Goal: Check status: Check status

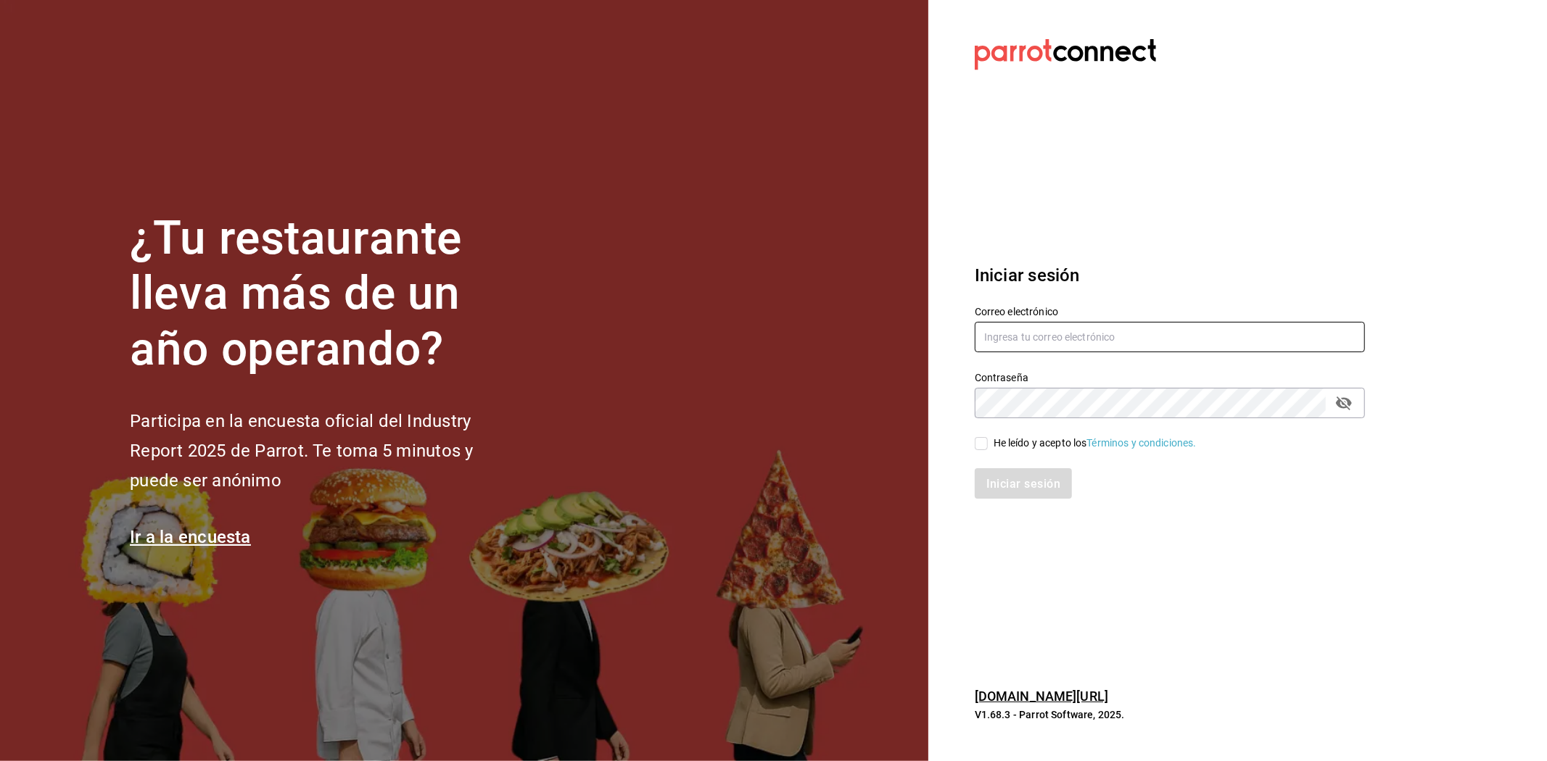
type input "[EMAIL_ADDRESS][DOMAIN_NAME]"
click at [984, 448] on input "He leído y acepto los Términos y condiciones." at bounding box center [981, 443] width 13 height 13
checkbox input "true"
click at [1004, 474] on button "Iniciar sesión" at bounding box center [1024, 483] width 99 height 30
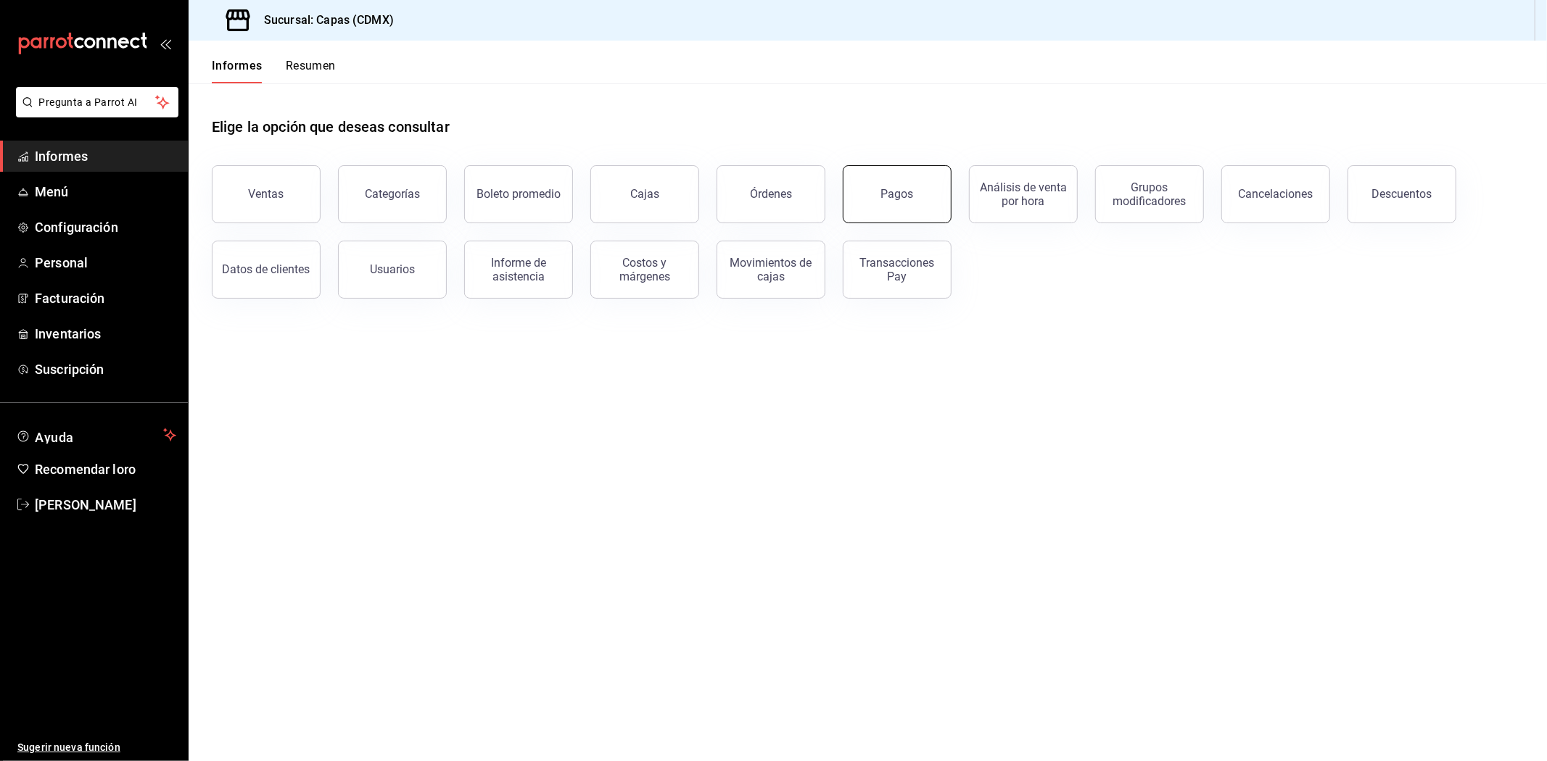
click at [874, 204] on button "Pagos" at bounding box center [897, 194] width 109 height 58
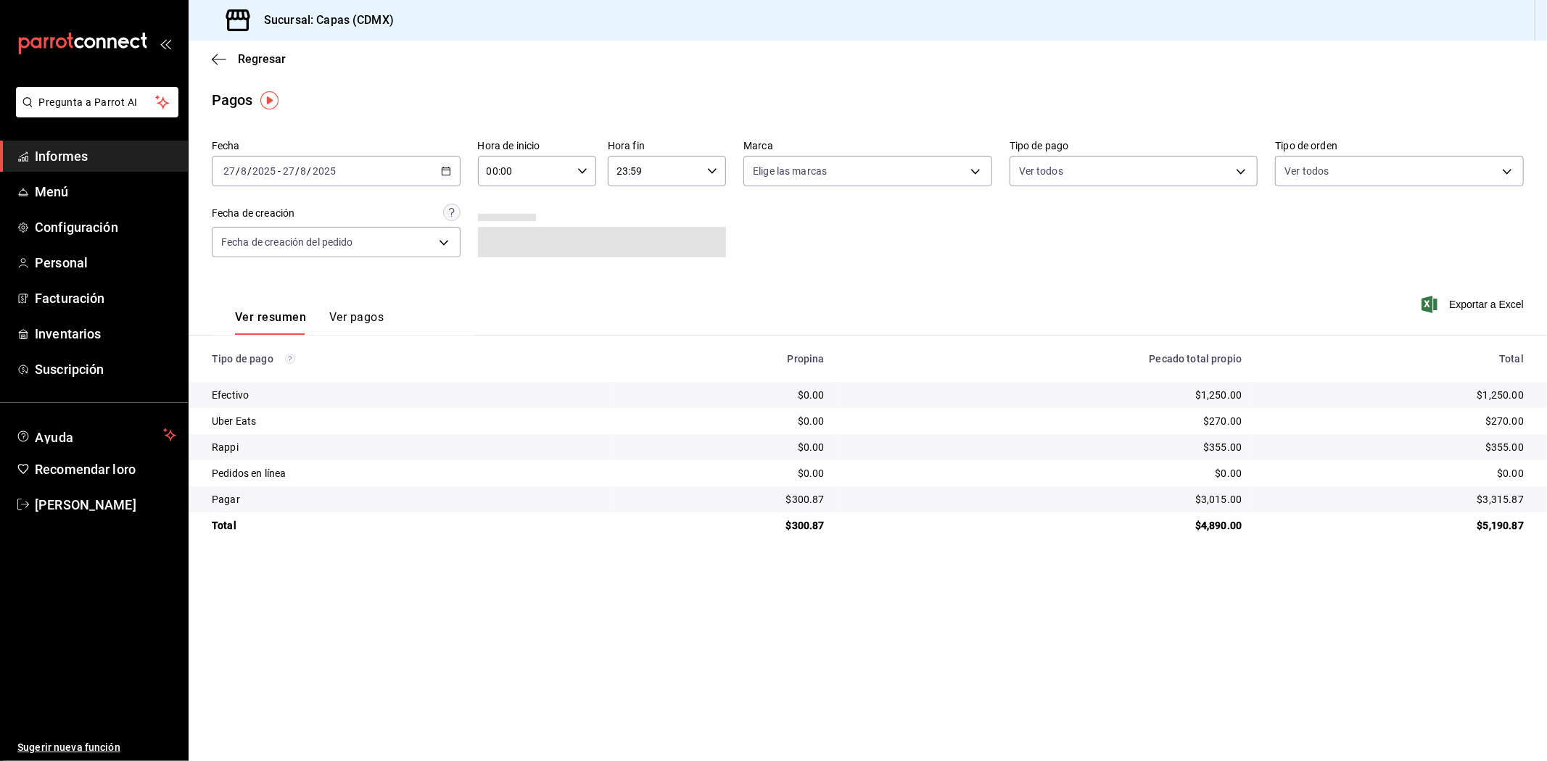
click at [373, 324] on font "Ver pagos" at bounding box center [356, 317] width 54 height 14
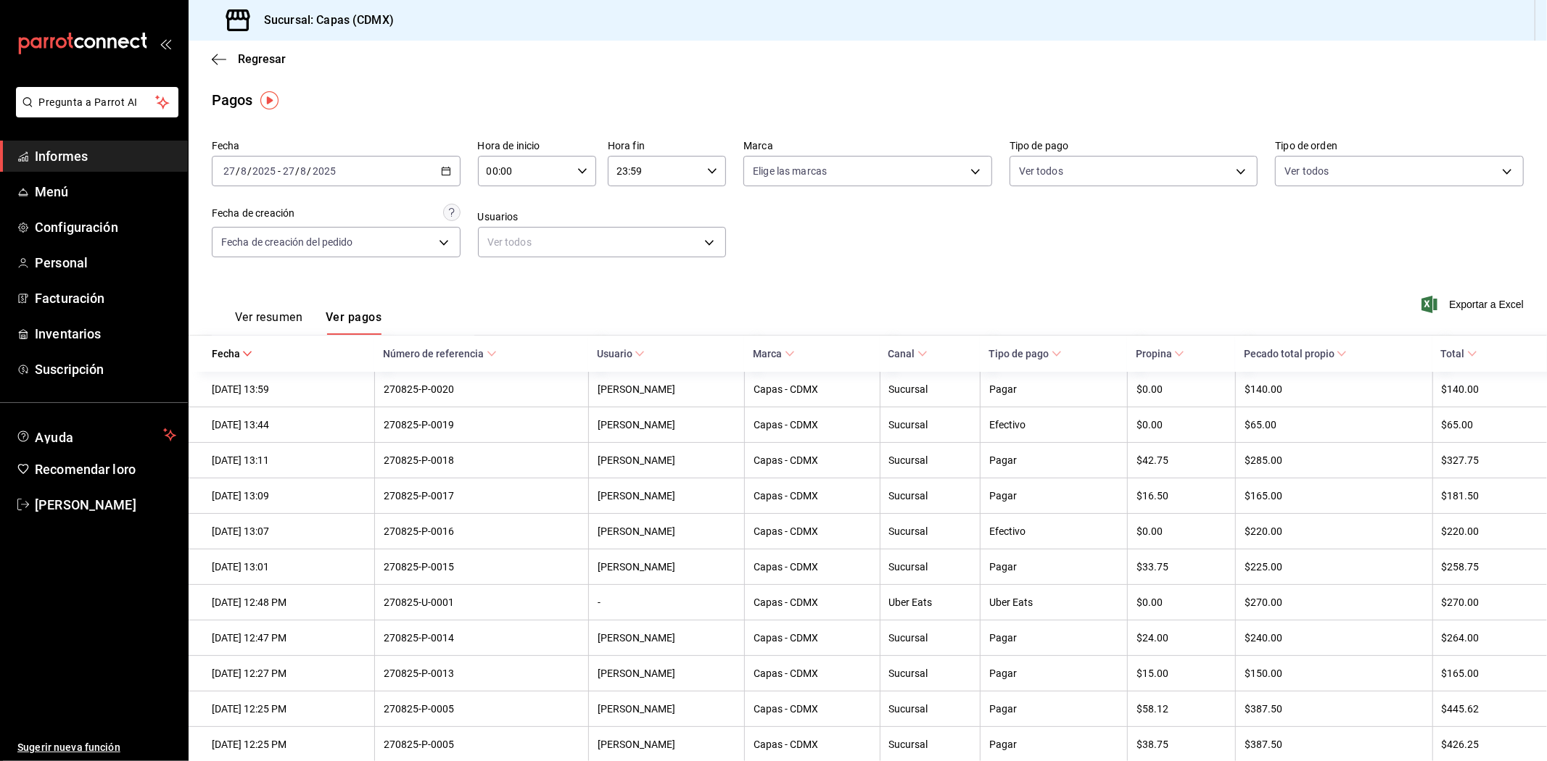
click at [76, 160] on font "Informes" at bounding box center [61, 156] width 53 height 15
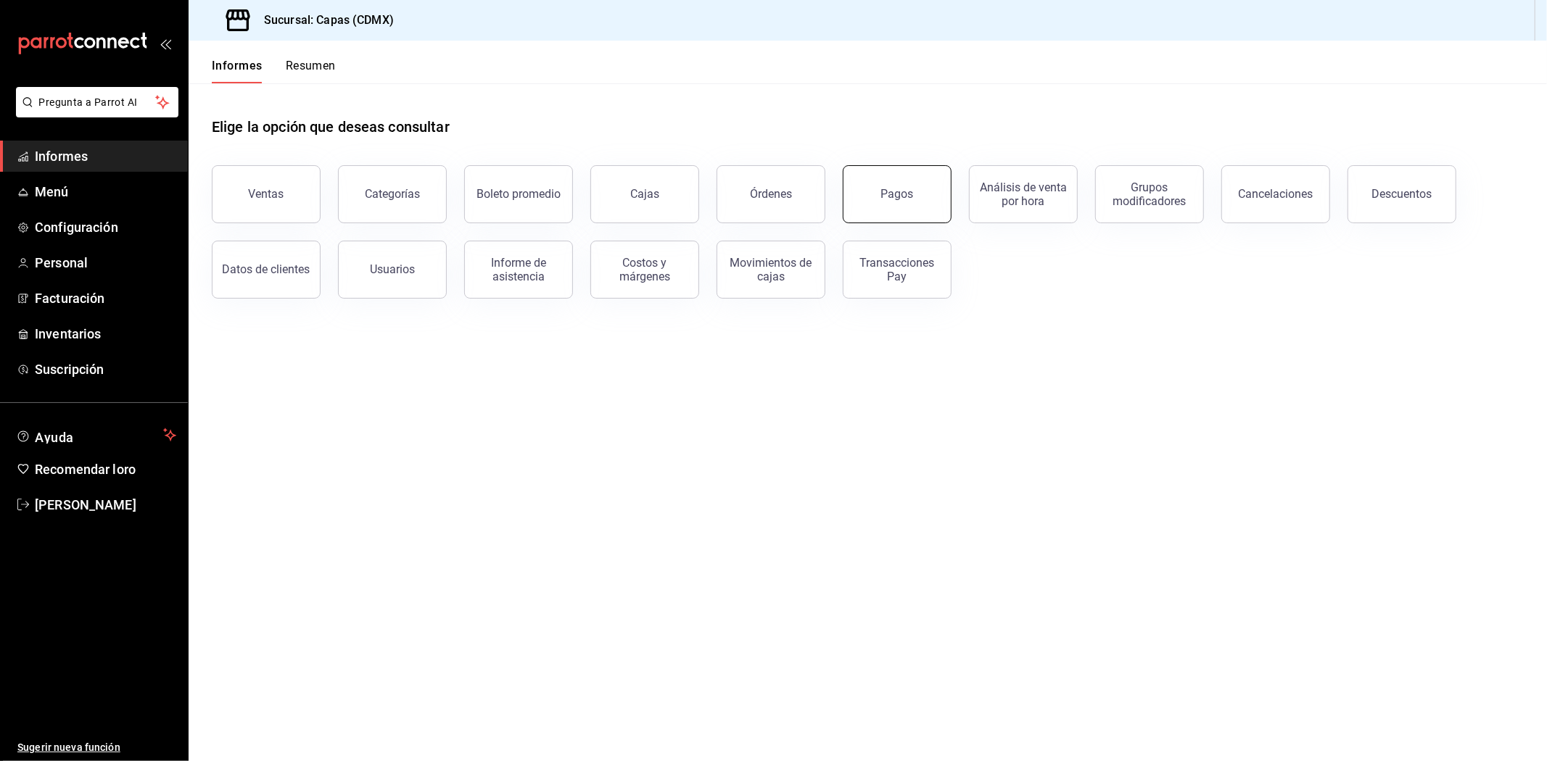
click at [882, 199] on font "Pagos" at bounding box center [897, 194] width 33 height 14
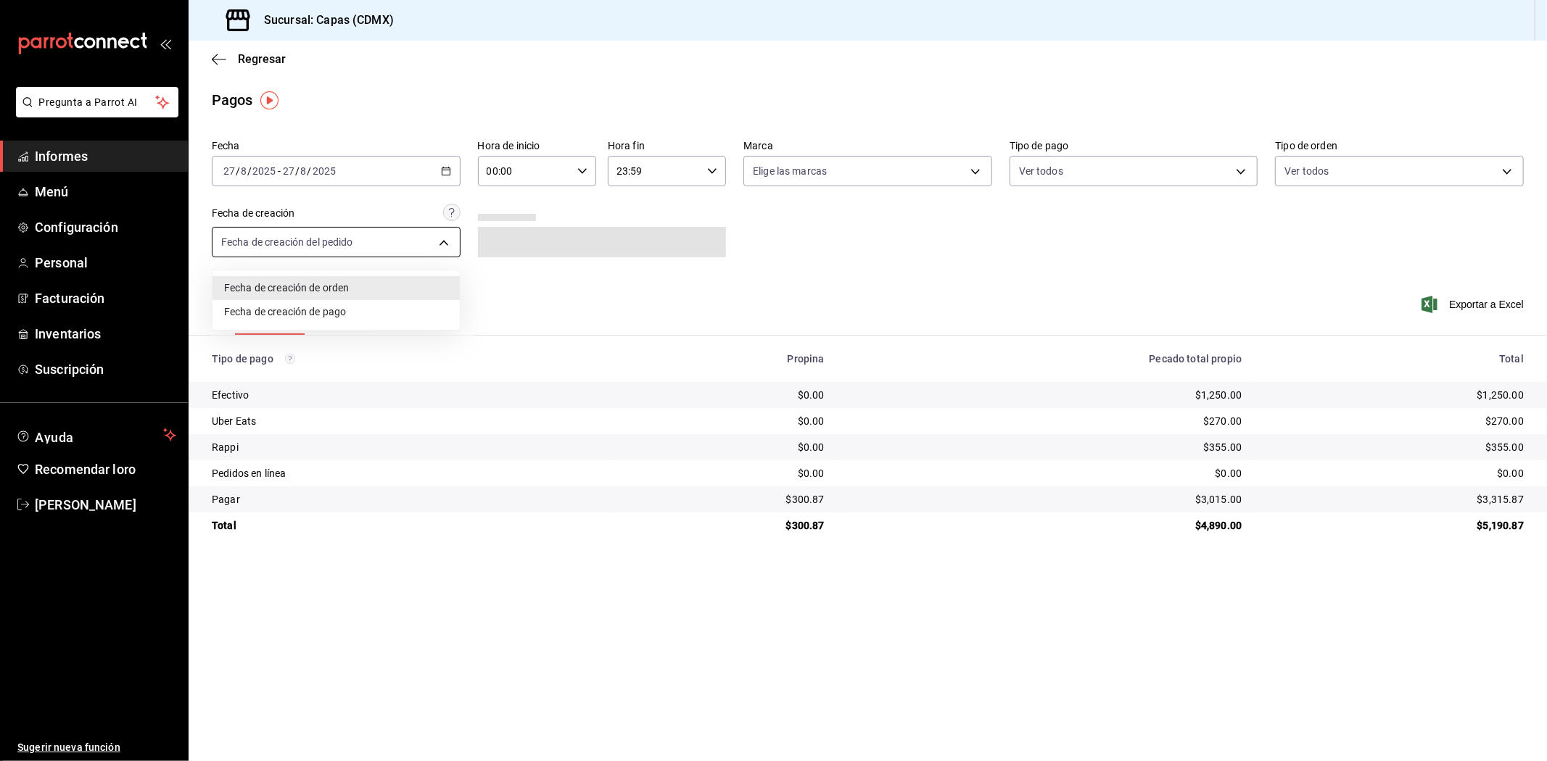
click at [408, 244] on body "Pregunta a Parrot AI Informes Menú Configuración Personal Facturación Inventari…" at bounding box center [773, 380] width 1547 height 761
click at [846, 292] on div at bounding box center [773, 380] width 1547 height 761
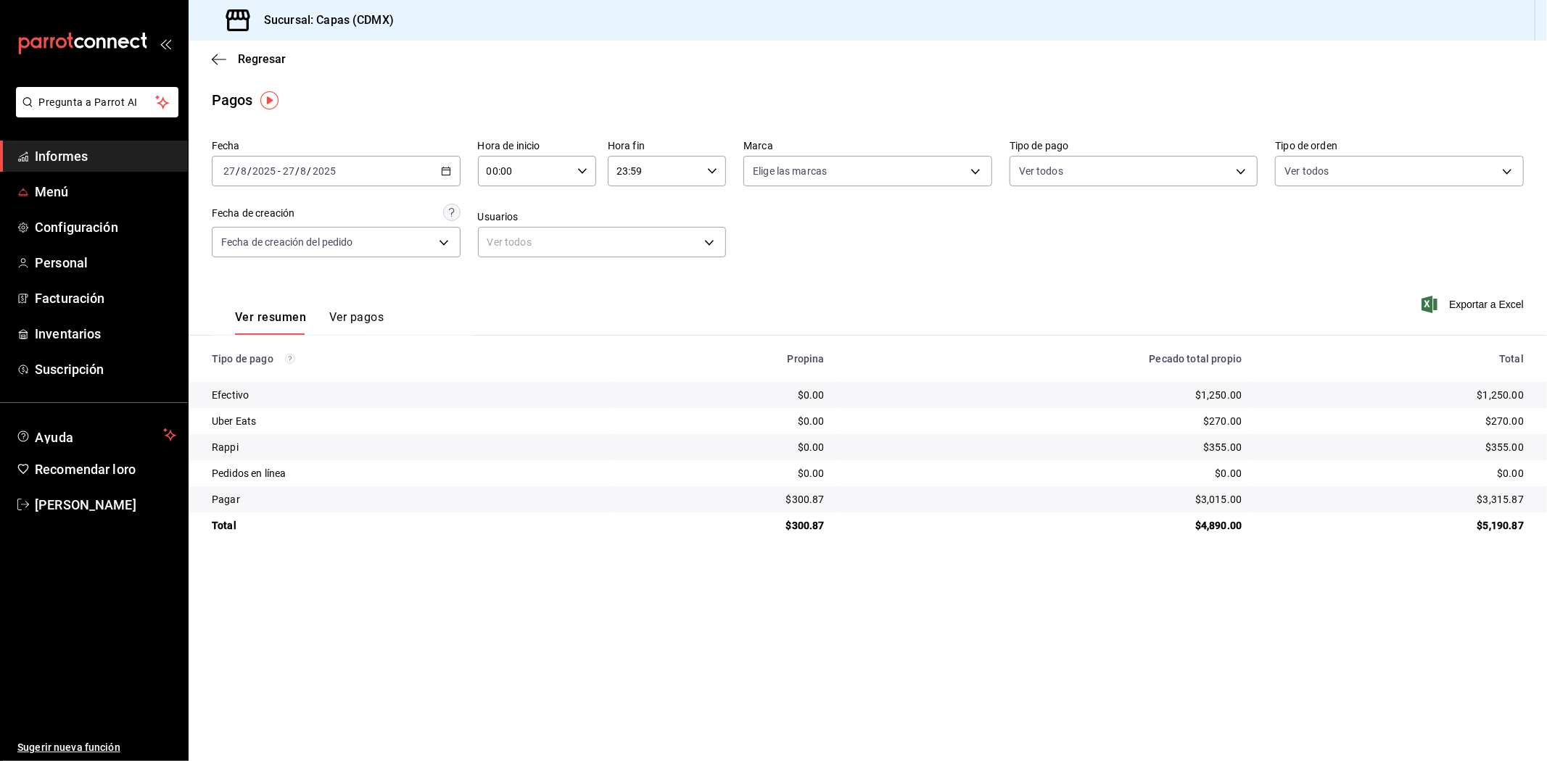
click at [83, 161] on font "Informes" at bounding box center [61, 156] width 53 height 15
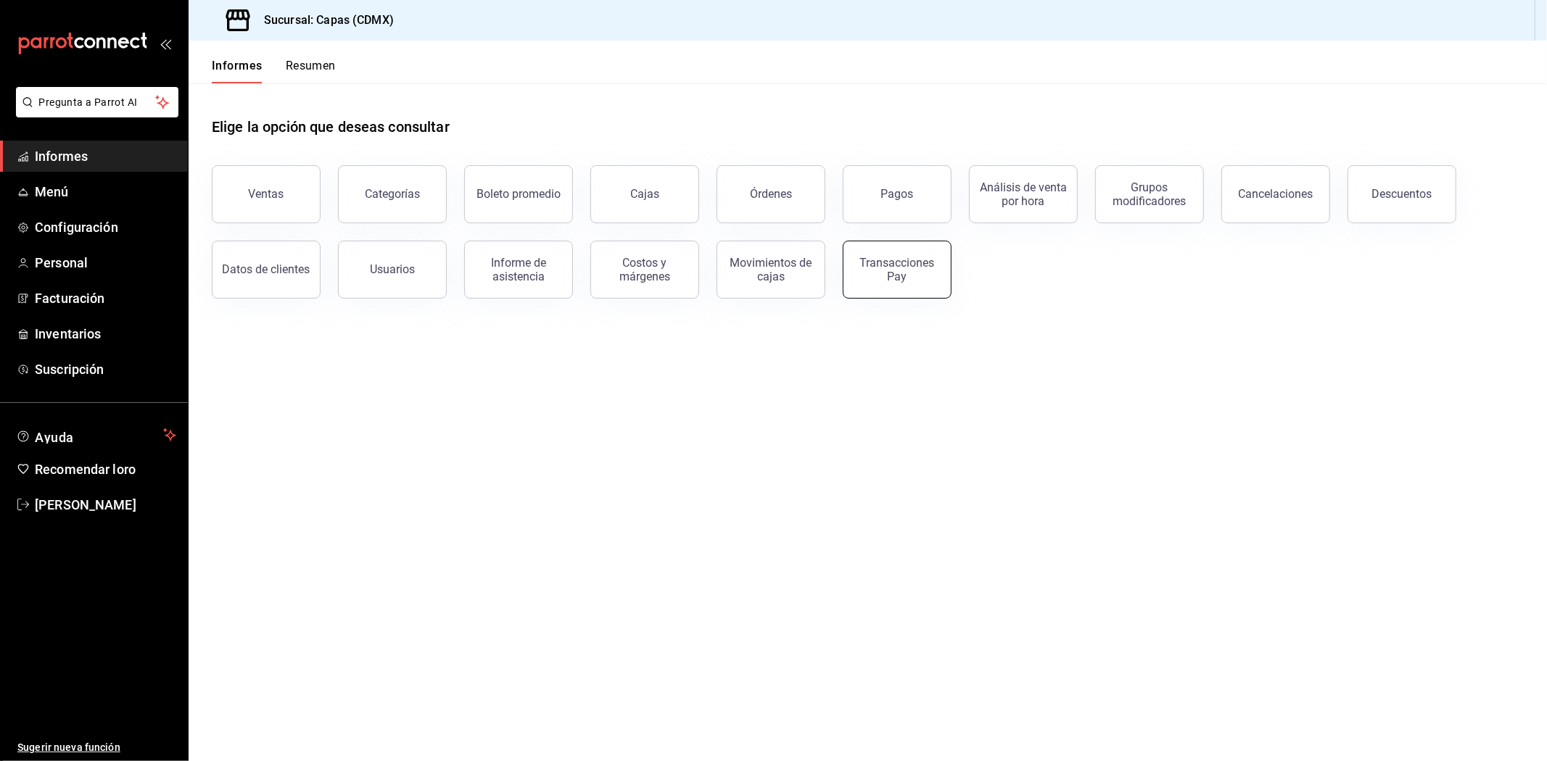
click at [902, 278] on font "Transacciones Pay" at bounding box center [897, 270] width 75 height 28
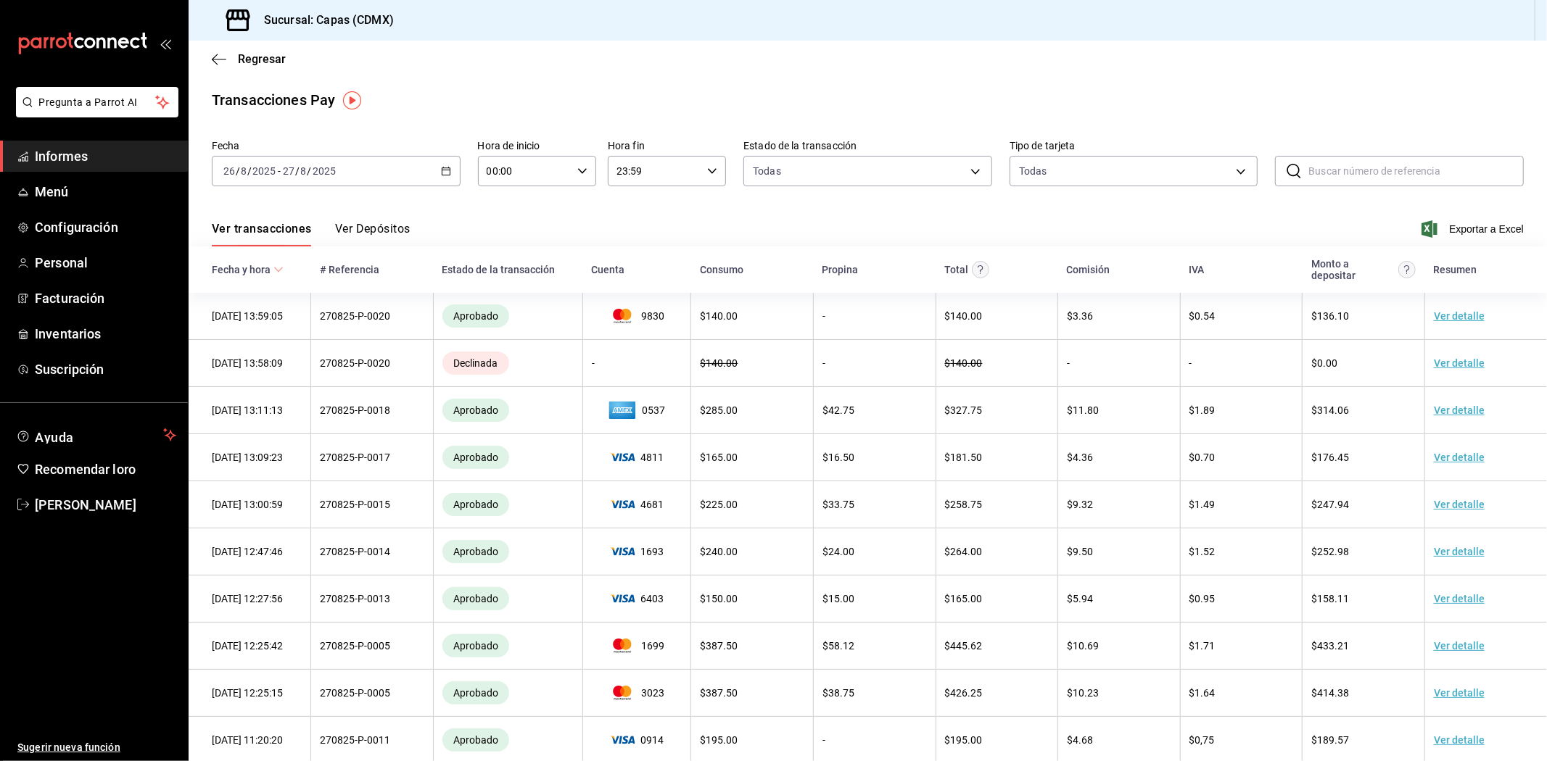
click at [368, 230] on font "Ver Depósitos" at bounding box center [372, 229] width 75 height 14
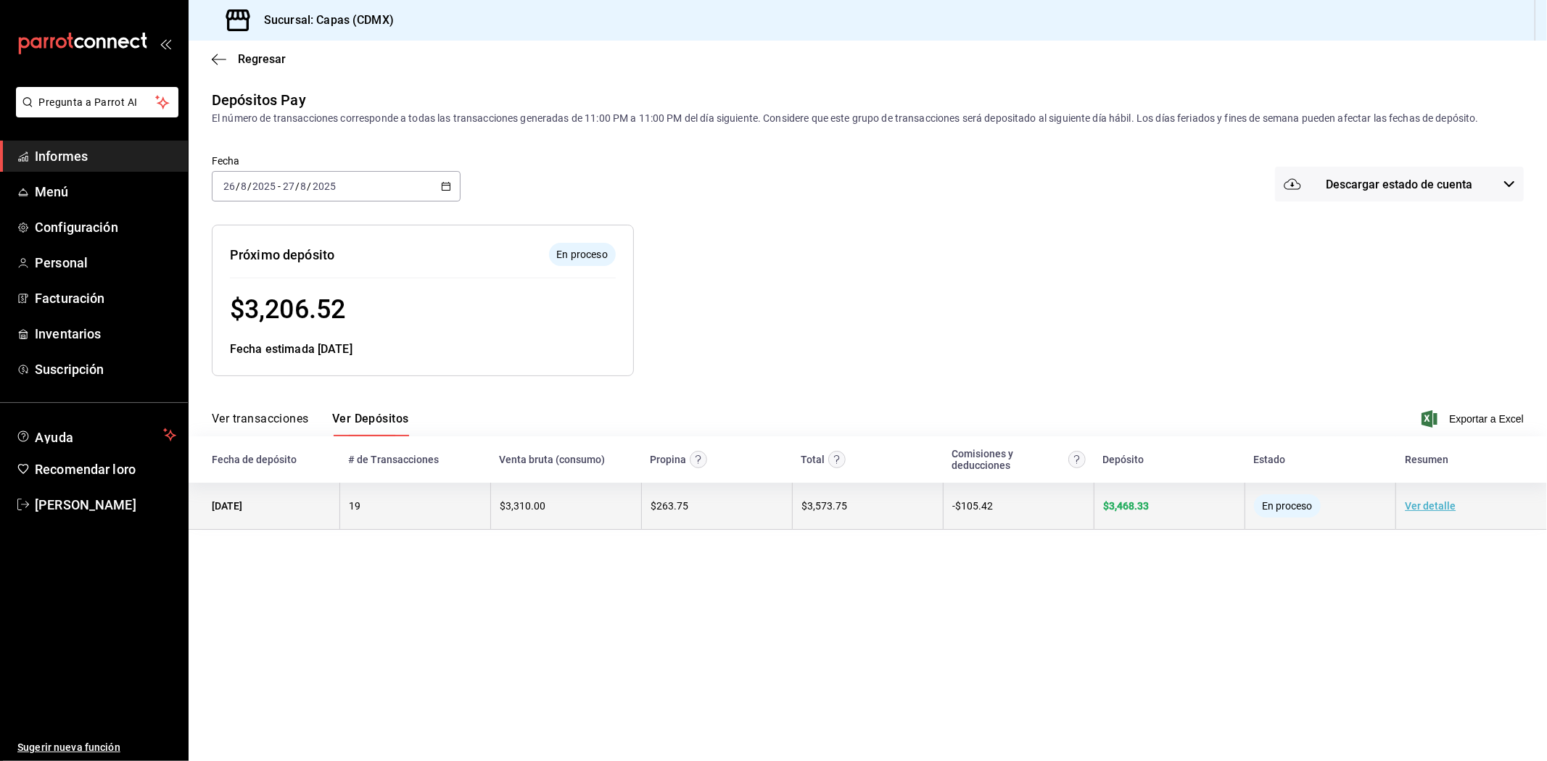
click at [638, 512] on td "$ 3,310.00" at bounding box center [565, 506] width 151 height 47
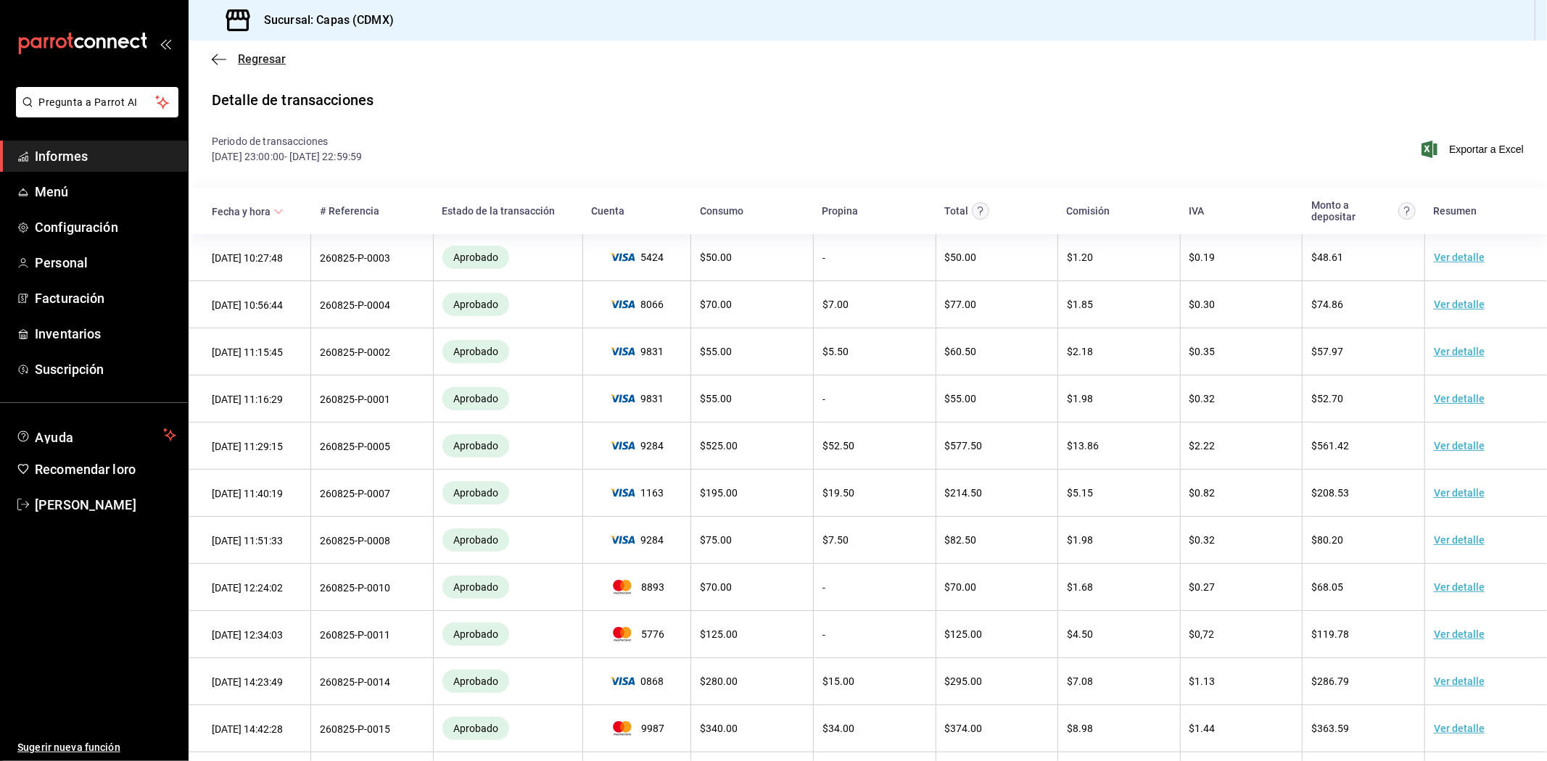
click at [218, 64] on icon "button" at bounding box center [215, 59] width 6 height 11
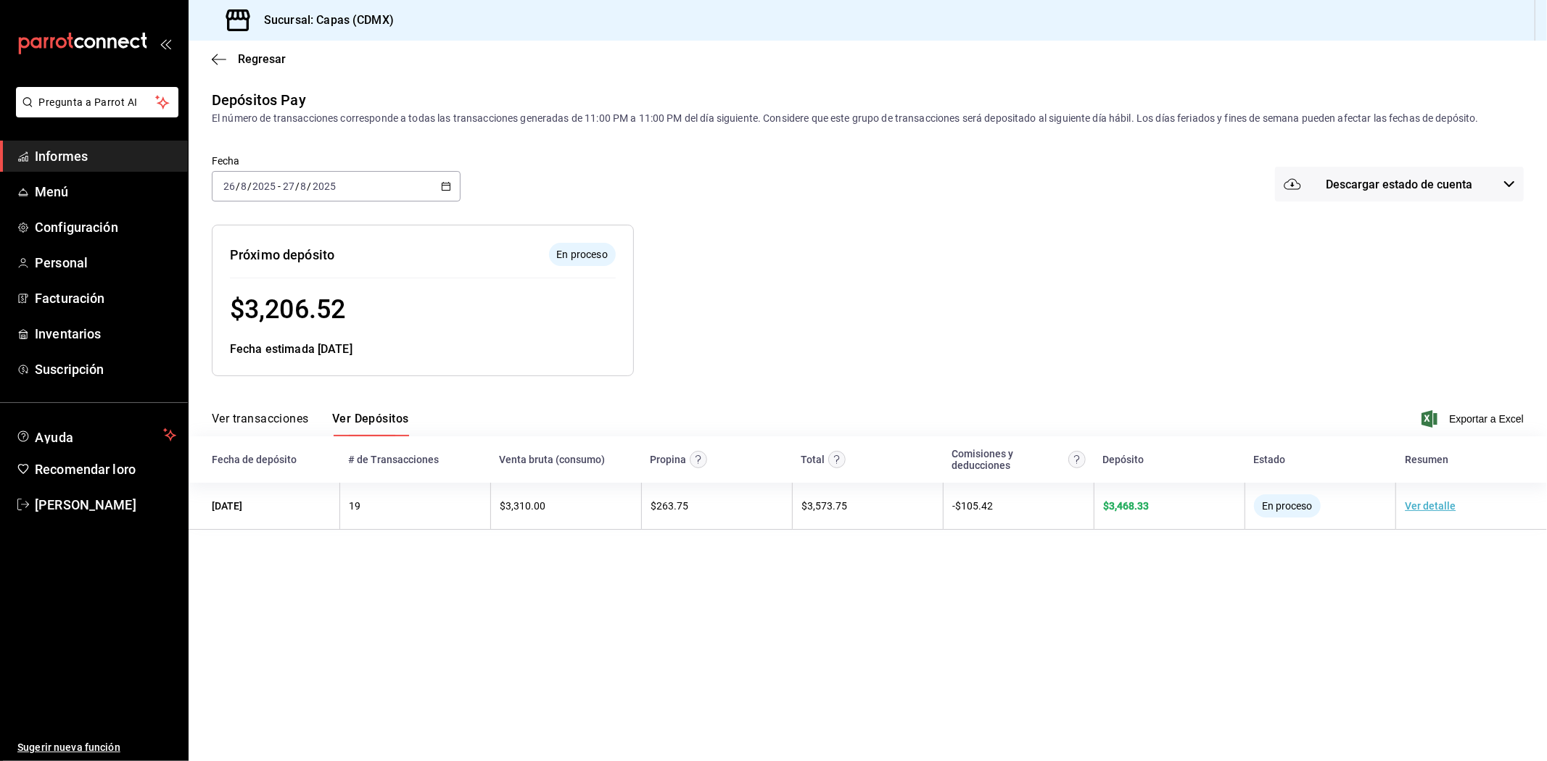
click at [432, 321] on div "$ 3,206.52" at bounding box center [423, 309] width 386 height 39
click at [98, 501] on font "[PERSON_NAME]" at bounding box center [86, 504] width 102 height 15
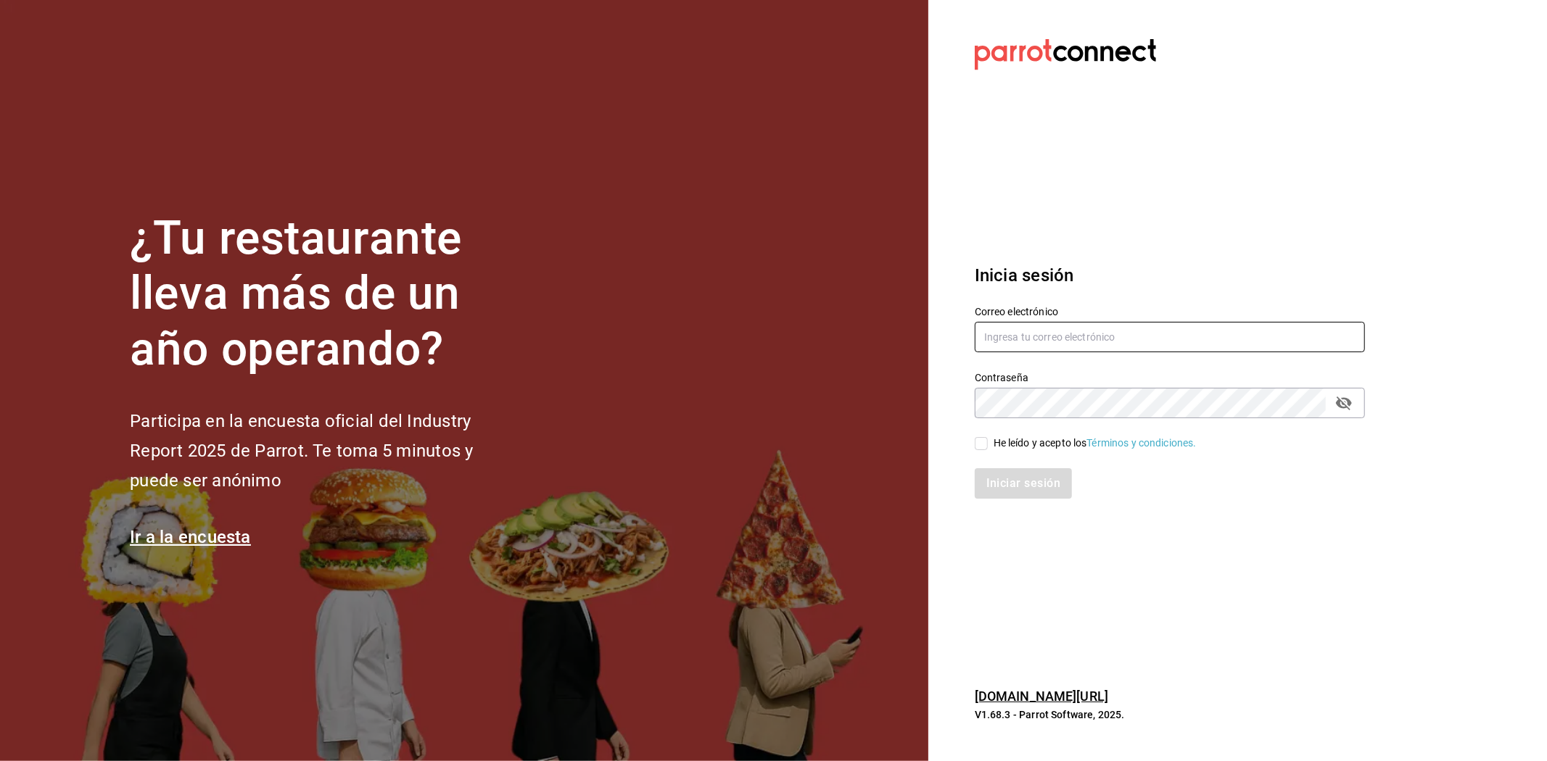
type input "[EMAIL_ADDRESS][DOMAIN_NAME]"
